Goal: Task Accomplishment & Management: Use online tool/utility

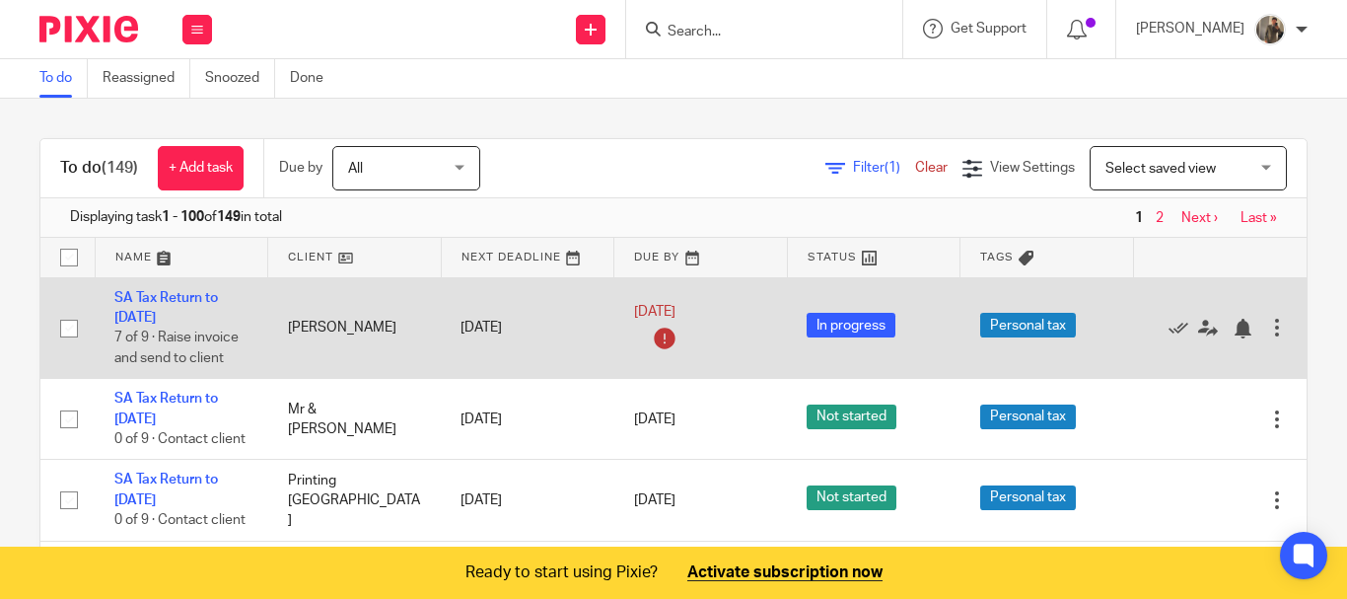
click at [838, 326] on span "In progress" at bounding box center [851, 325] width 89 height 25
click at [156, 291] on link "SA Tax Return to 5th April 2025" at bounding box center [166, 308] width 104 height 34
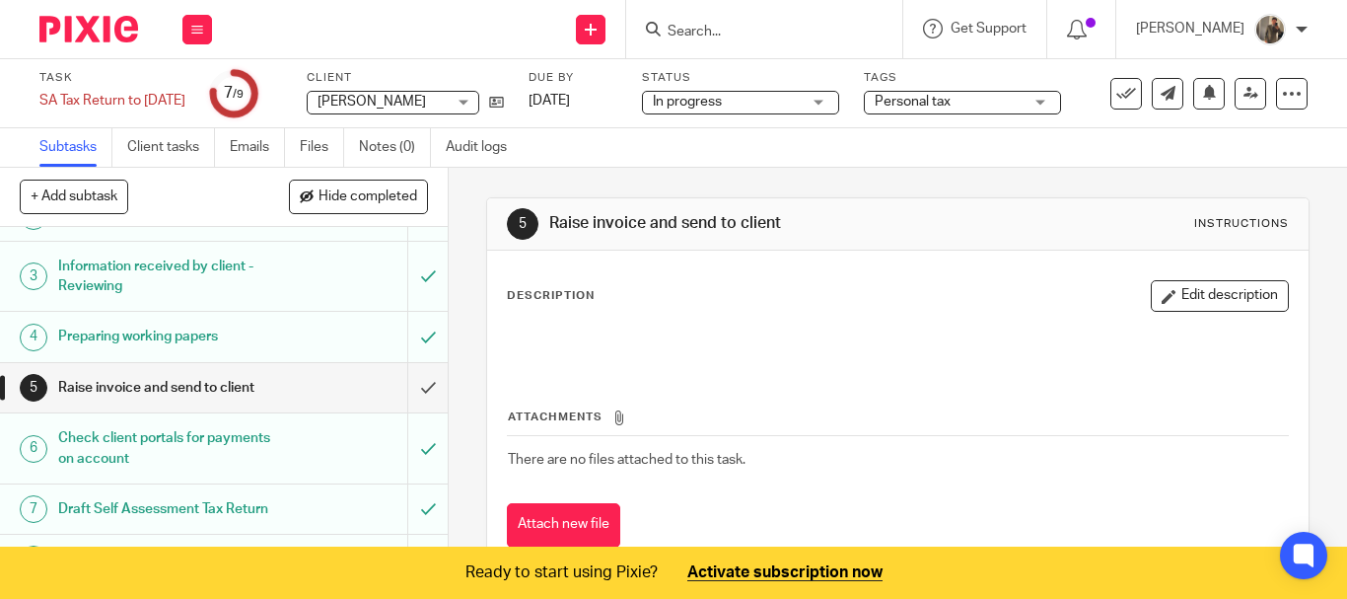
scroll to position [94, 0]
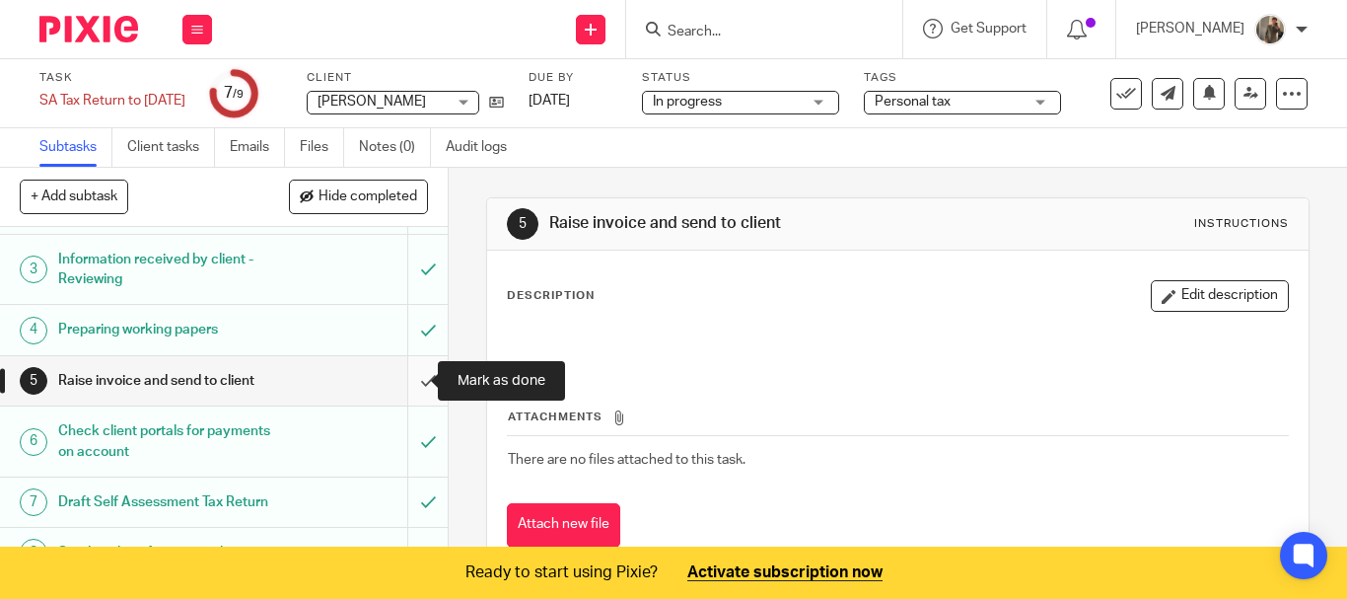
click at [418, 378] on input "submit" at bounding box center [224, 380] width 448 height 49
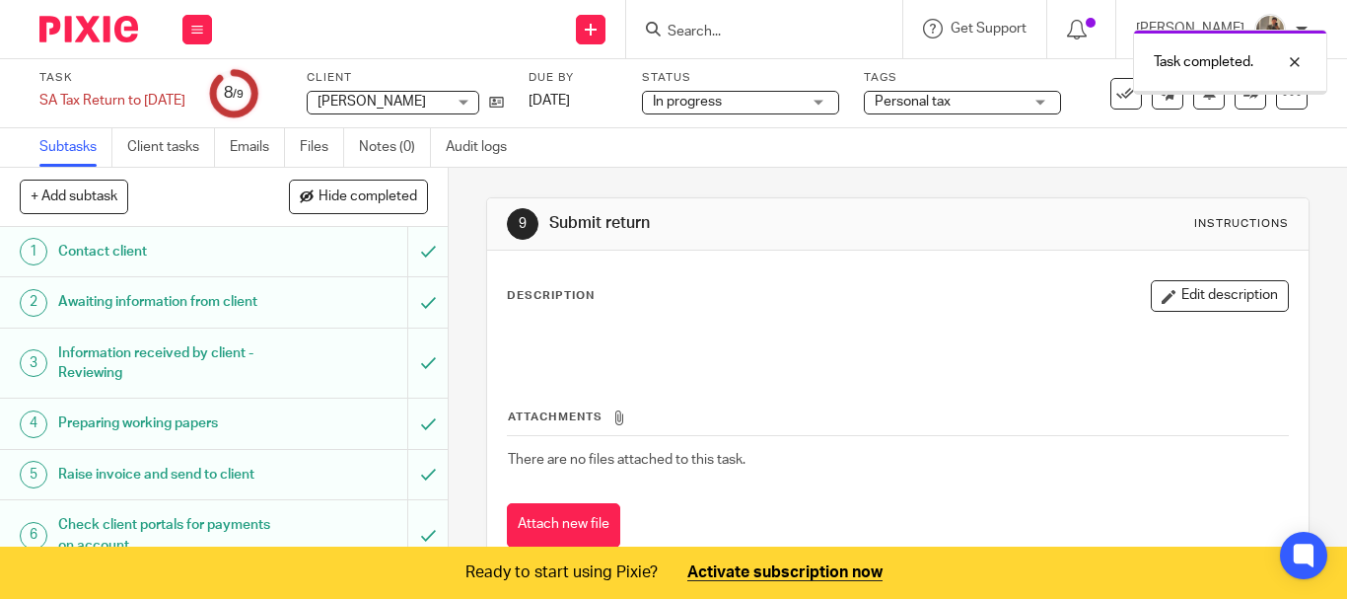
scroll to position [193, 0]
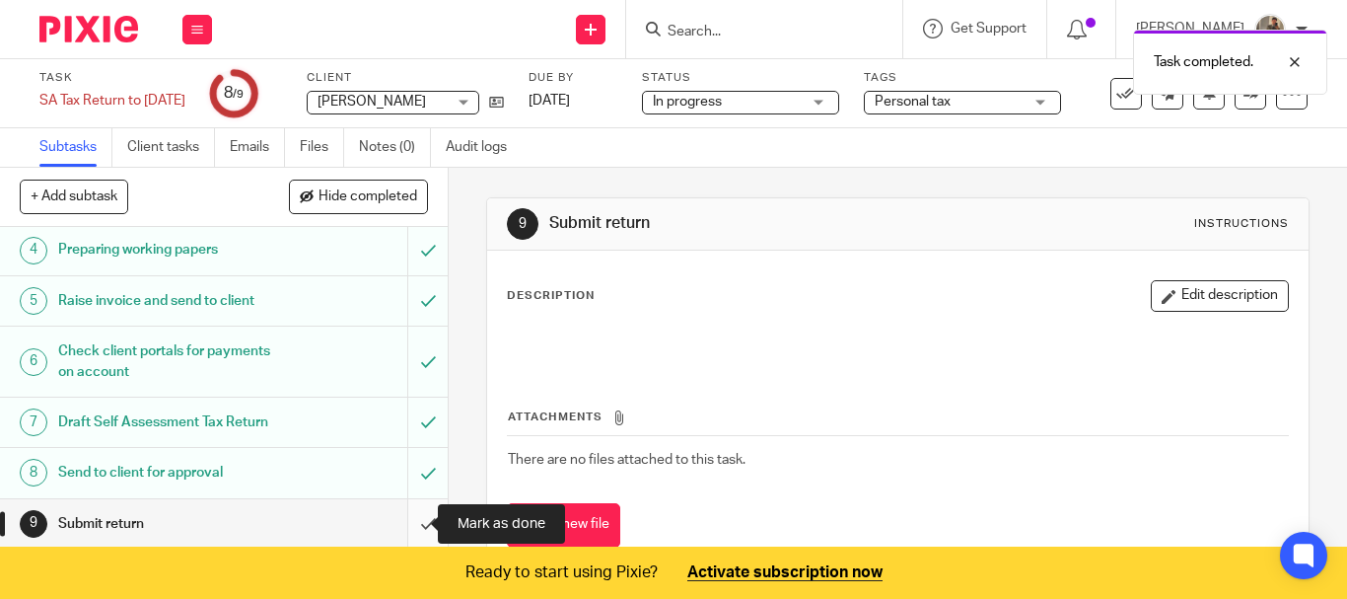
click at [409, 518] on input "submit" at bounding box center [224, 523] width 448 height 49
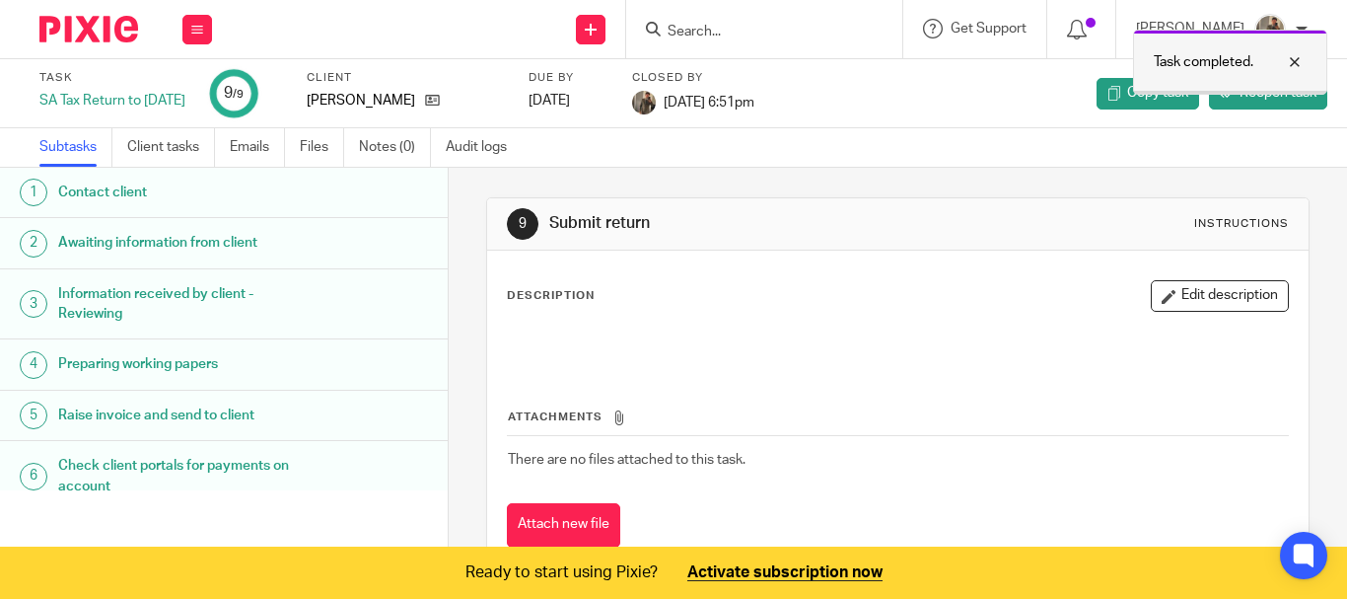
click at [1303, 69] on div at bounding box center [1279, 62] width 53 height 24
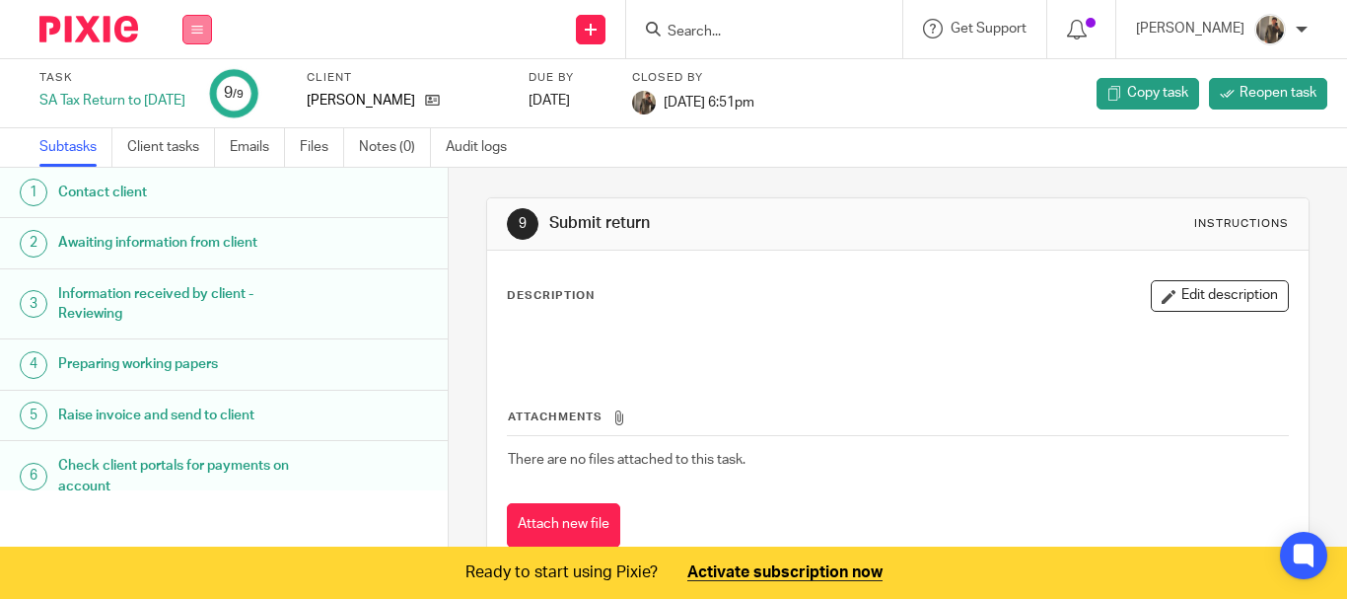
click at [192, 32] on icon at bounding box center [197, 30] width 12 height 12
click at [185, 110] on li "Email" at bounding box center [197, 121] width 52 height 29
click at [192, 118] on link "Email" at bounding box center [187, 120] width 33 height 14
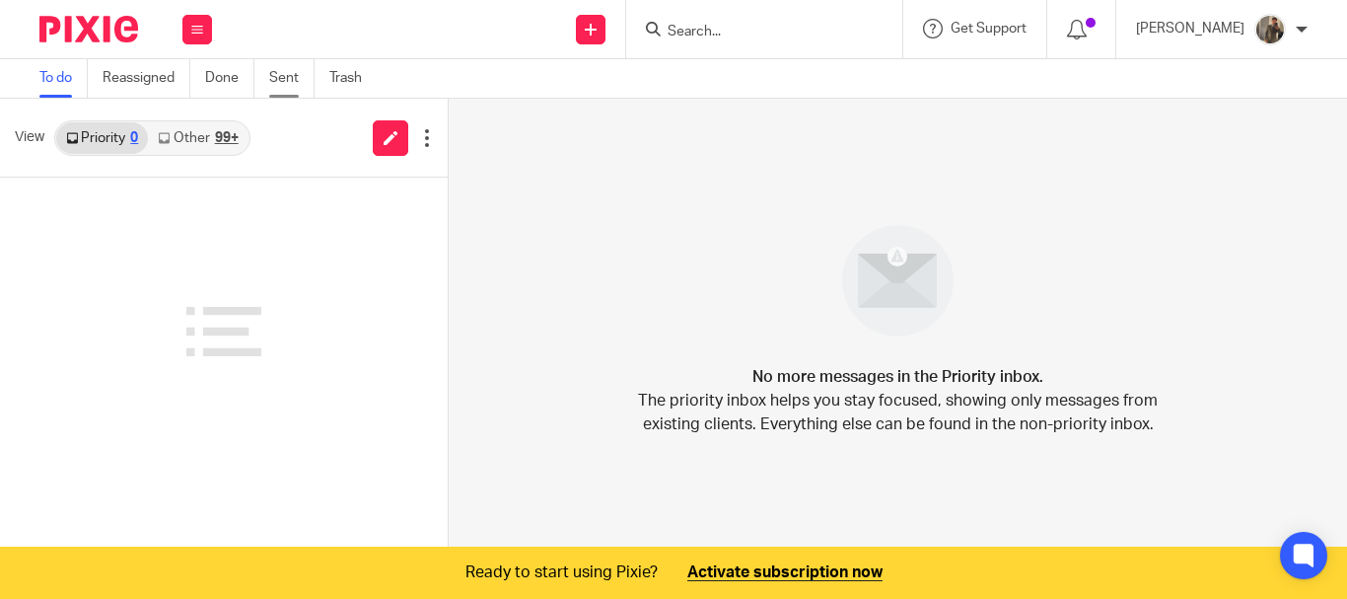
click at [284, 74] on link "Sent" at bounding box center [291, 78] width 45 height 38
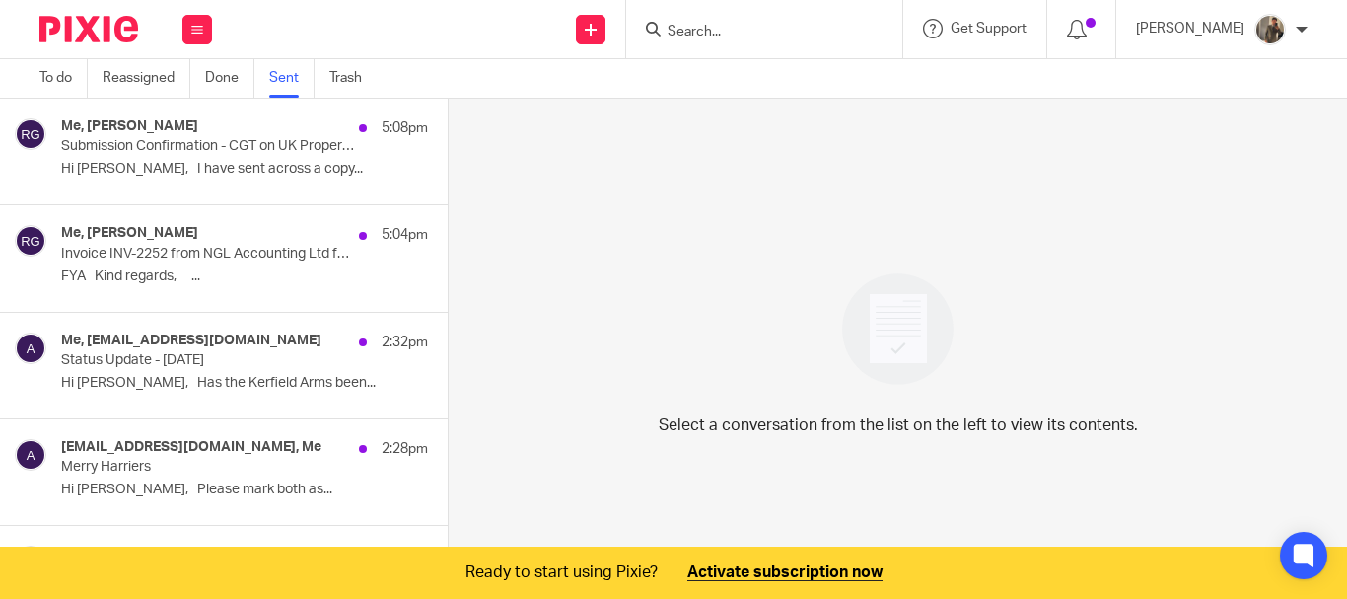
click at [349, 122] on div "5:08pm" at bounding box center [388, 128] width 79 height 20
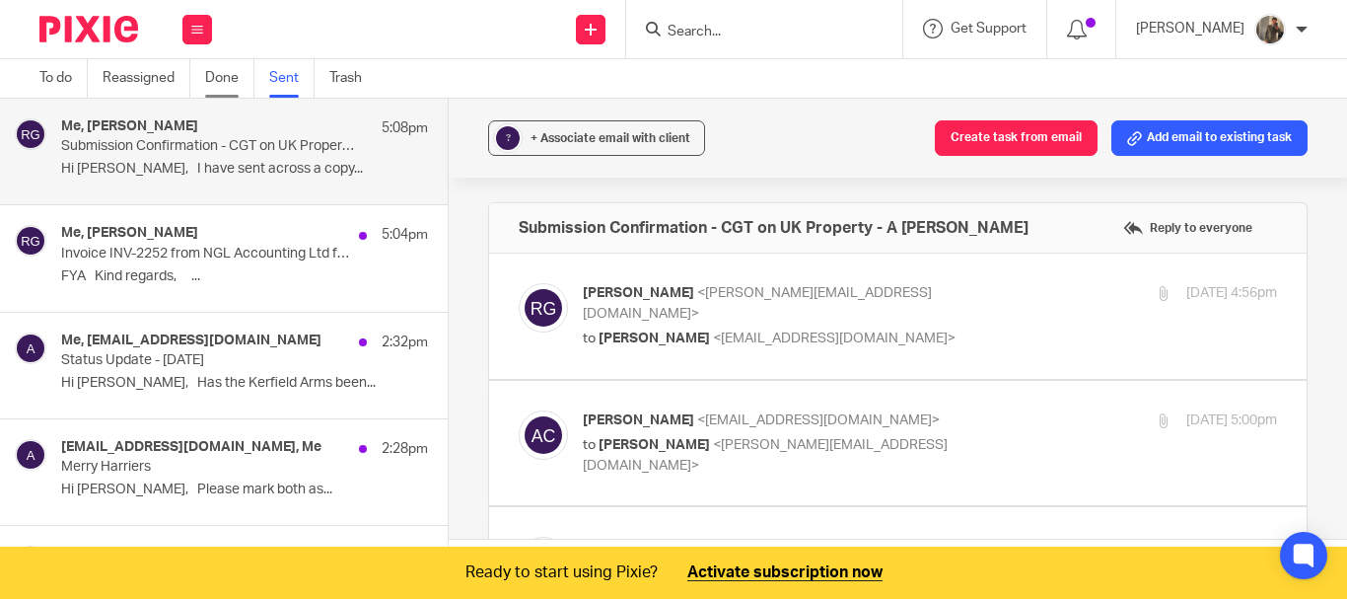
click at [232, 73] on link "Done" at bounding box center [229, 78] width 49 height 38
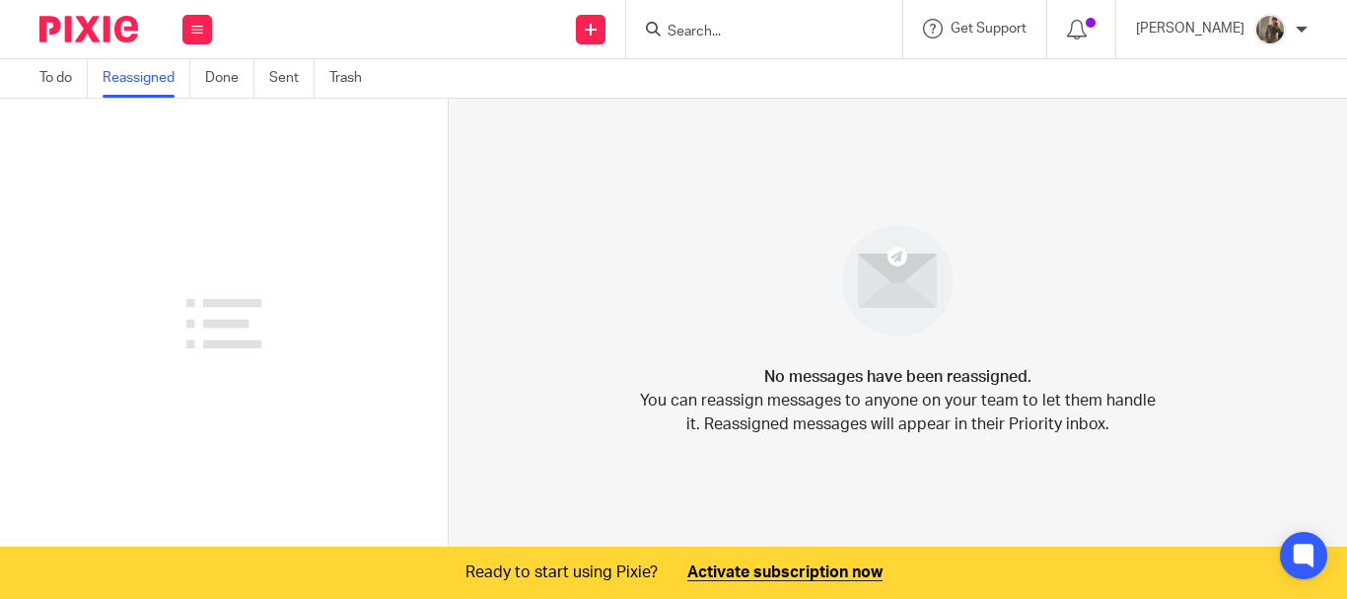
click at [84, 83] on link "To do" at bounding box center [63, 78] width 48 height 38
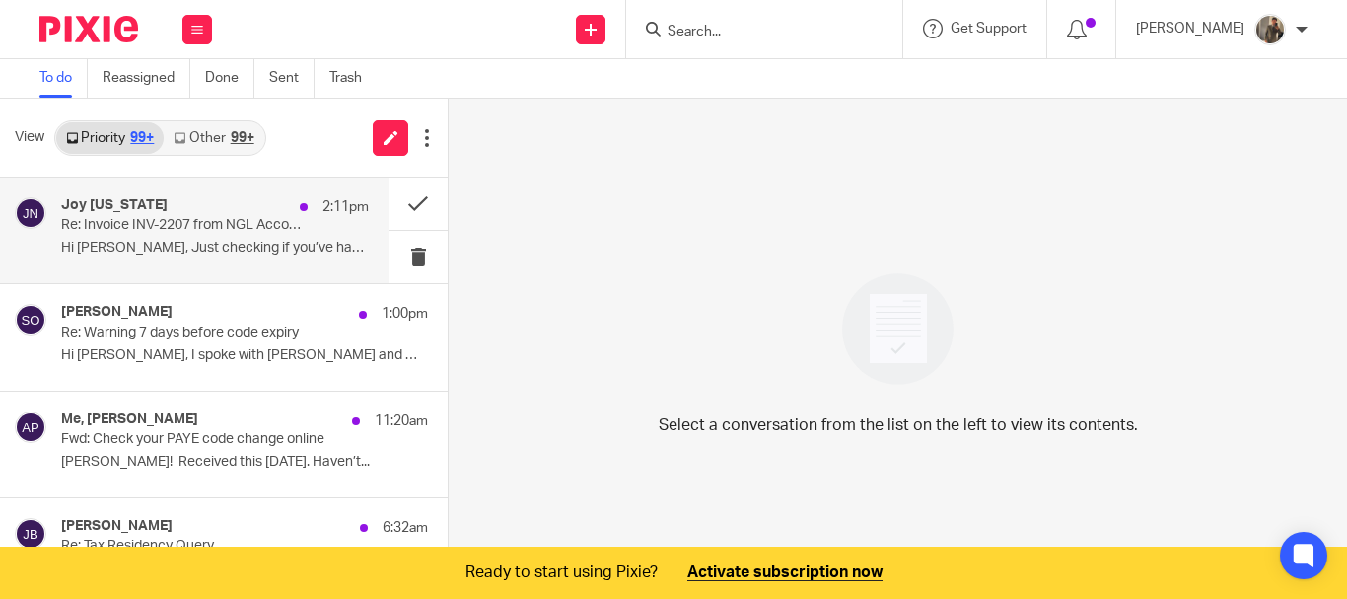
click at [248, 237] on div "Joy [US_STATE] 2:11pm Re: Invoice INV-2207 from NGL Accounting Ltd for [PERSON_…" at bounding box center [215, 230] width 308 height 66
